Goal: Transaction & Acquisition: Book appointment/travel/reservation

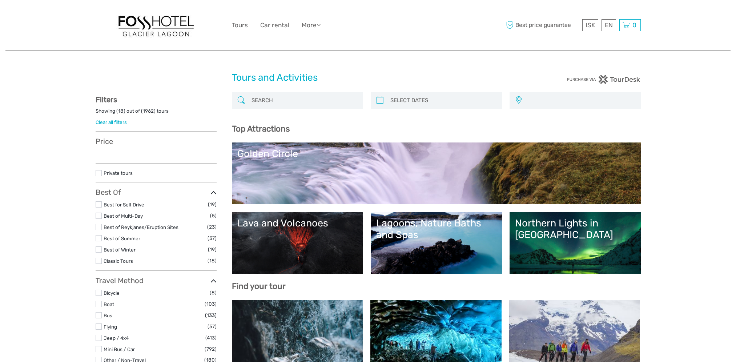
select select
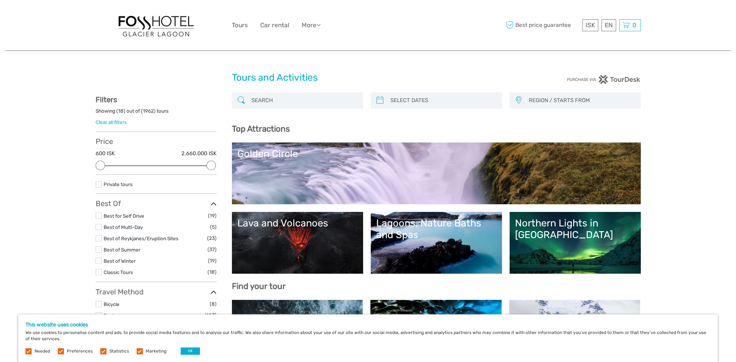
scroll to position [182, 0]
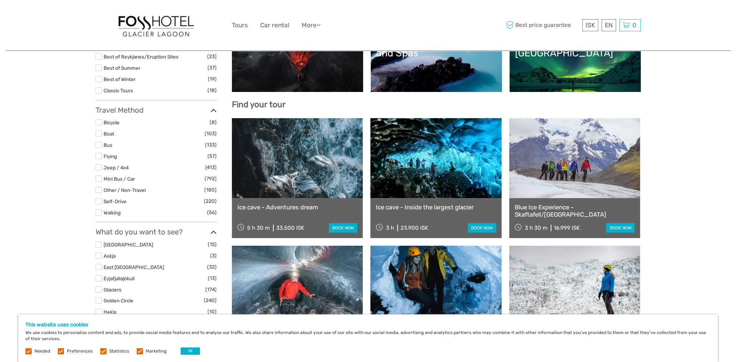
click at [414, 155] on link at bounding box center [435, 158] width 131 height 80
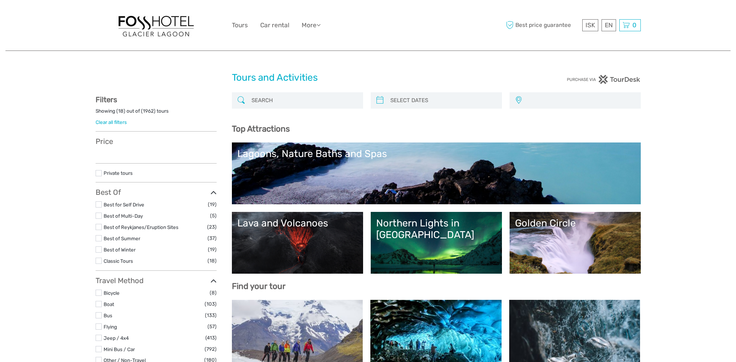
select select
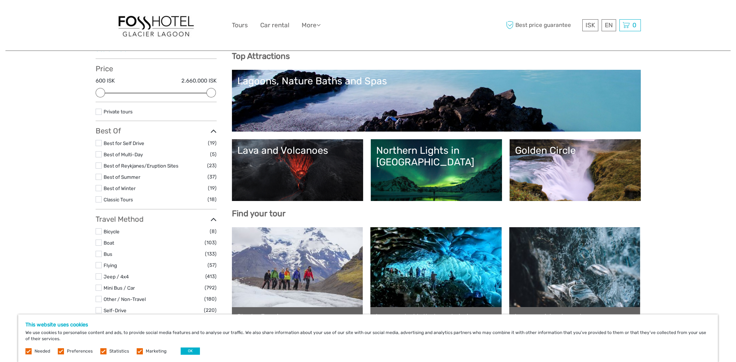
click at [410, 160] on link "Northern Lights in [GEOGRAPHIC_DATA]" at bounding box center [436, 170] width 120 height 51
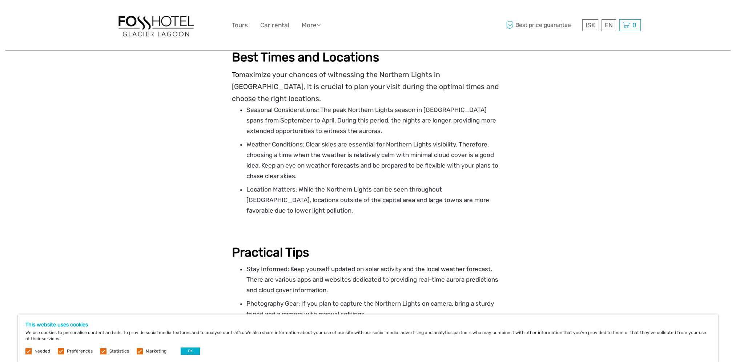
scroll to position [1236, 0]
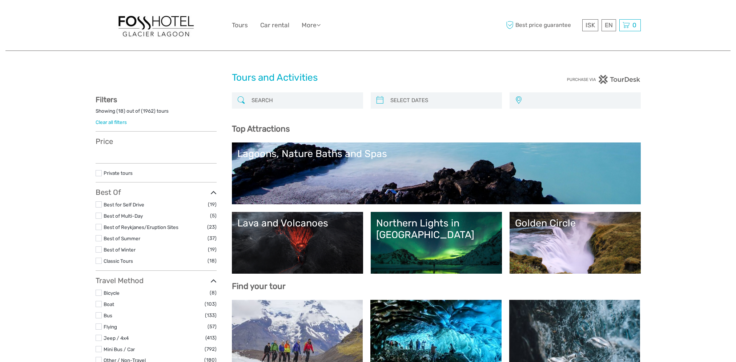
select select
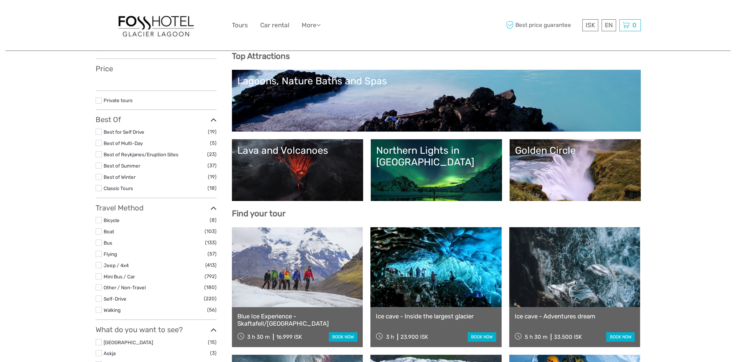
select select
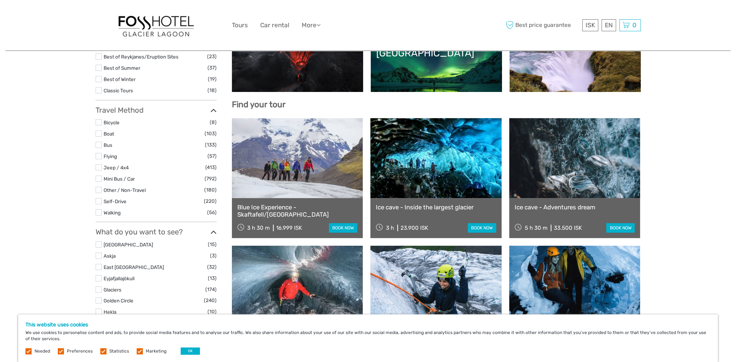
scroll to position [0, 0]
click at [468, 154] on link at bounding box center [435, 158] width 131 height 80
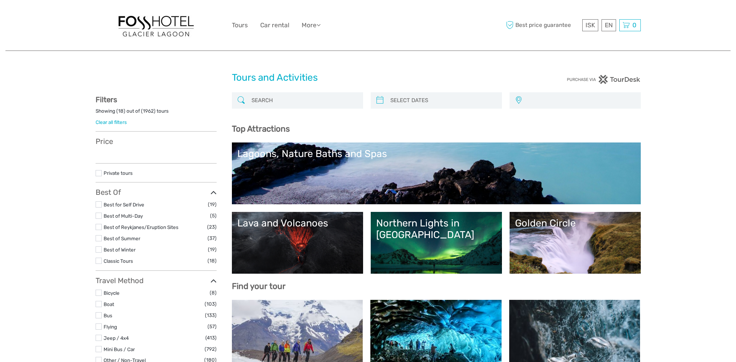
select select
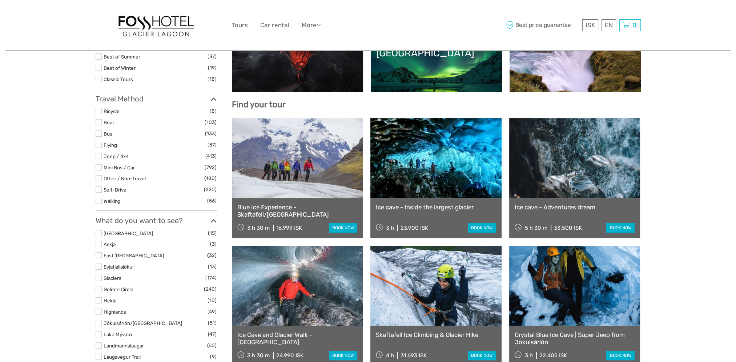
select select
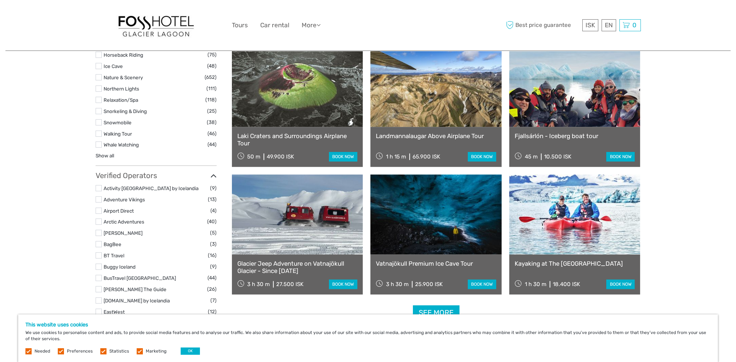
scroll to position [908, 0]
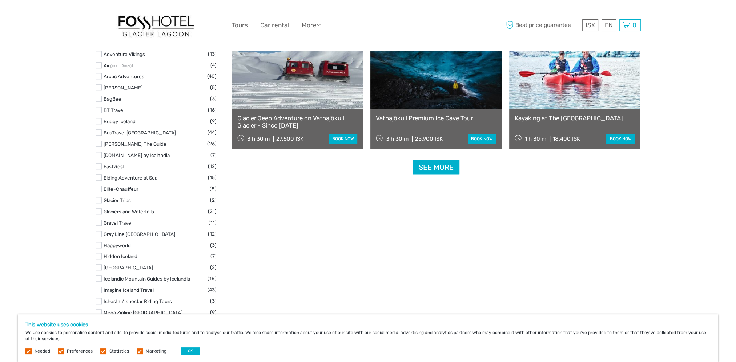
click at [442, 164] on link "See more" at bounding box center [436, 167] width 47 height 15
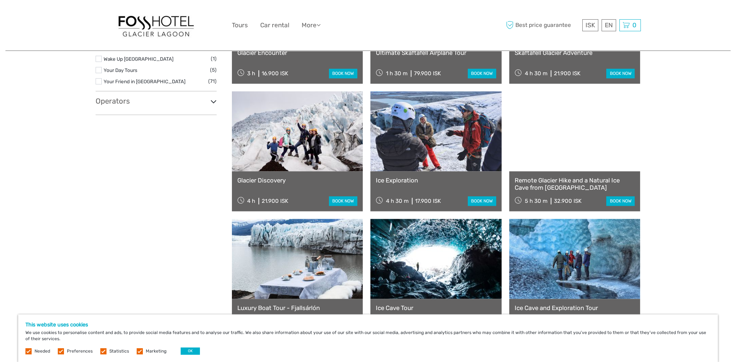
scroll to position [1381, 0]
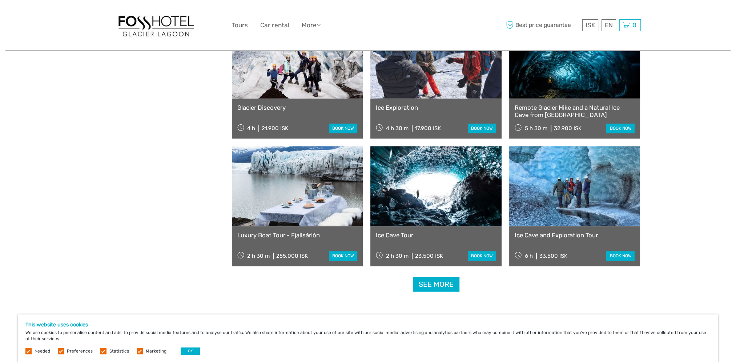
click at [325, 182] on link at bounding box center [297, 186] width 131 height 80
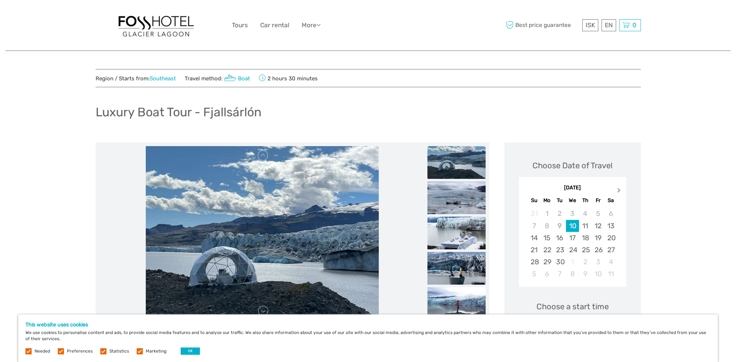
click at [619, 190] on span "Next Month" at bounding box center [619, 191] width 0 height 11
click at [618, 190] on div "October 2025" at bounding box center [572, 188] width 107 height 8
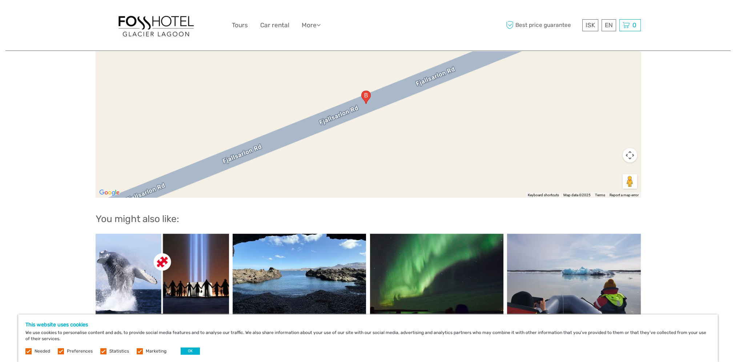
scroll to position [763, 0]
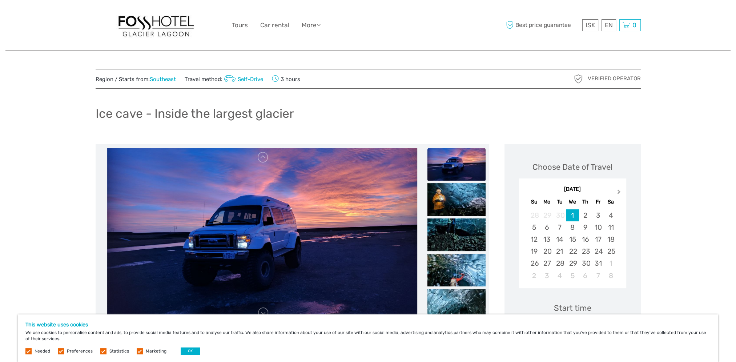
click at [619, 192] on span "Next Month" at bounding box center [619, 193] width 0 height 11
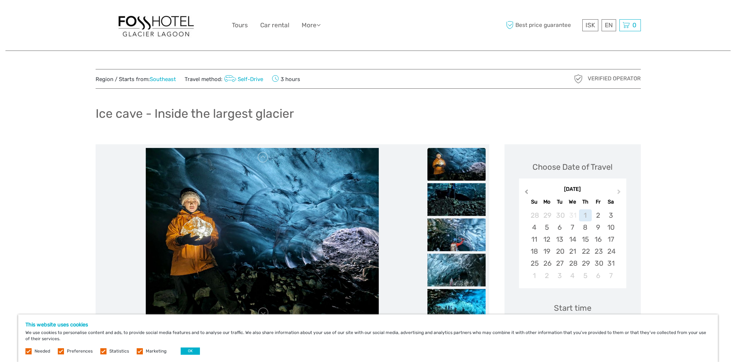
click at [526, 190] on span "Previous Month" at bounding box center [526, 193] width 0 height 11
click at [598, 251] on div "26" at bounding box center [598, 251] width 13 height 12
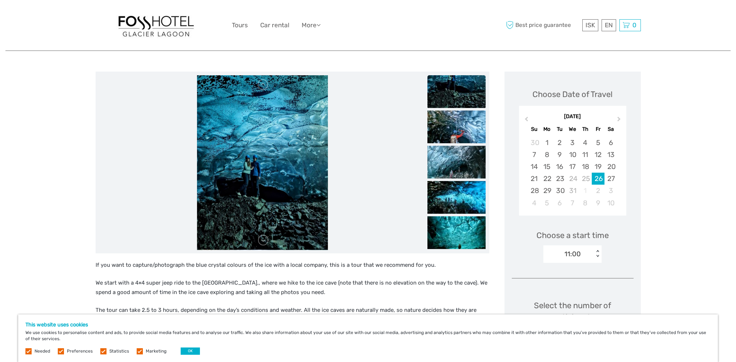
click at [584, 254] on div "11:00" at bounding box center [568, 254] width 51 height 11
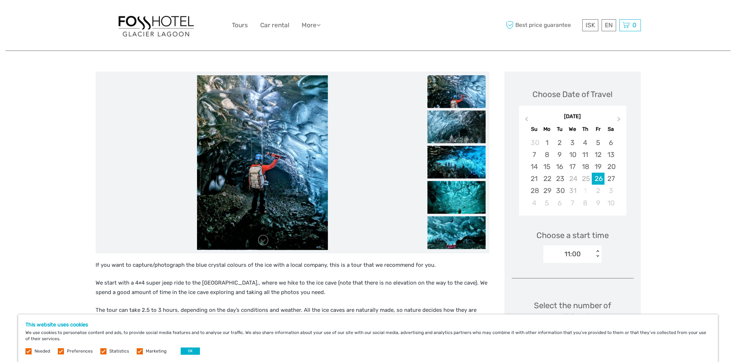
scroll to position [0, 0]
